Goal: Transaction & Acquisition: Purchase product/service

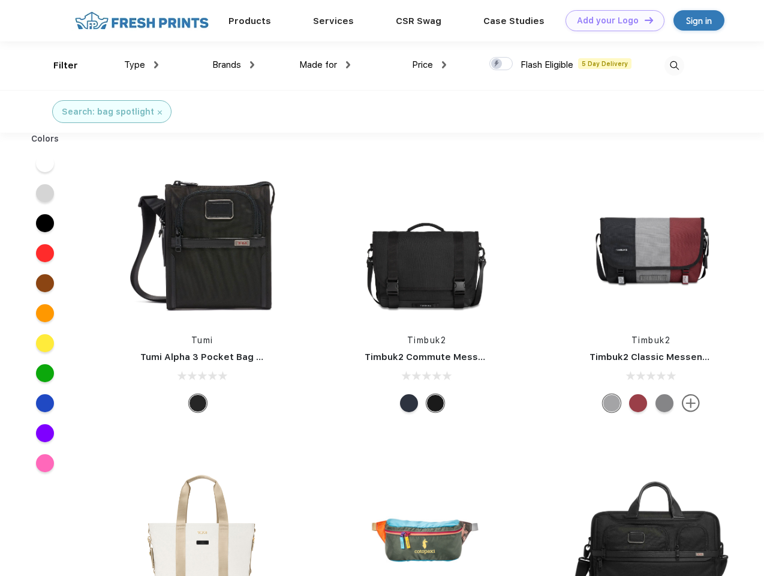
scroll to position [1, 0]
click at [611, 20] on link "Add your Logo Design Tool" at bounding box center [615, 20] width 99 height 21
click at [0, 0] on div "Design Tool" at bounding box center [0, 0] width 0 height 0
click at [644, 20] on link "Add your Logo Design Tool" at bounding box center [615, 20] width 99 height 21
click at [58, 65] on div "Filter" at bounding box center [65, 66] width 25 height 14
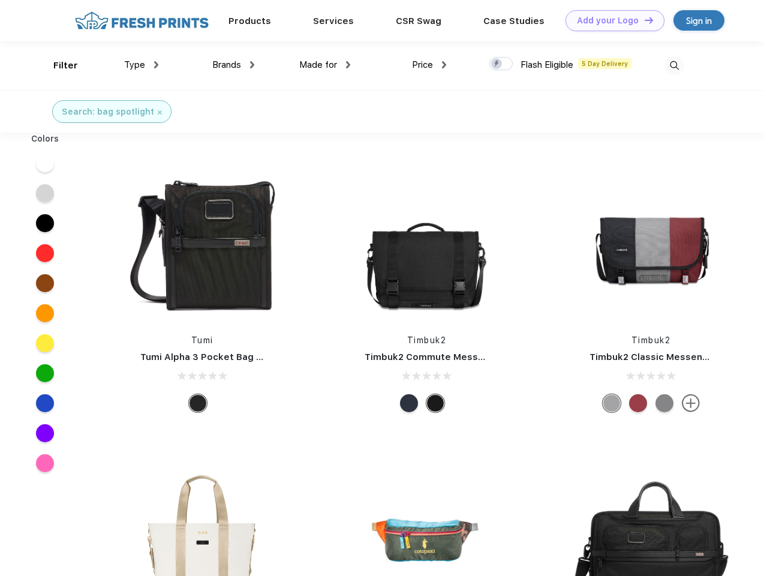
click at [142, 65] on span "Type" at bounding box center [134, 64] width 21 height 11
click at [233, 65] on span "Brands" at bounding box center [226, 64] width 29 height 11
click at [325, 65] on span "Made for" at bounding box center [318, 64] width 38 height 11
click at [429, 65] on span "Price" at bounding box center [422, 64] width 21 height 11
click at [501, 64] on div at bounding box center [500, 63] width 23 height 13
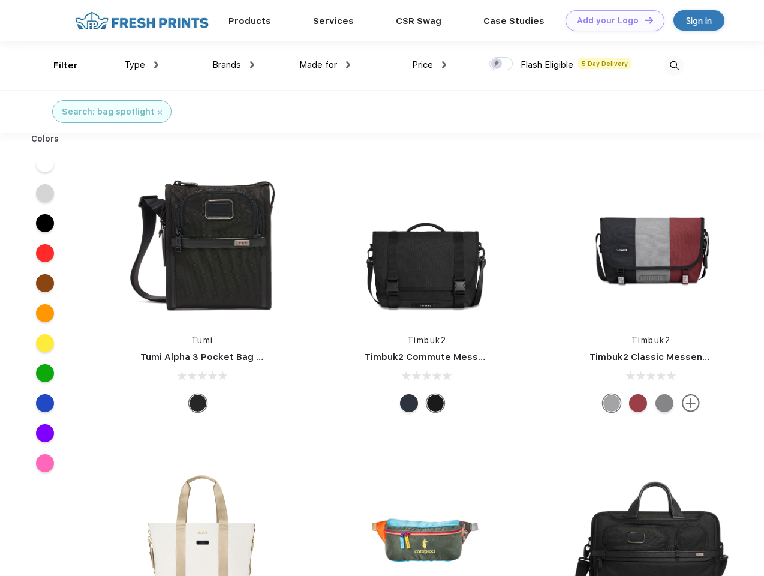
click at [497, 64] on input "checkbox" at bounding box center [493, 60] width 8 height 8
click at [674, 65] on img at bounding box center [675, 66] width 20 height 20
